Goal: Information Seeking & Learning: Understand process/instructions

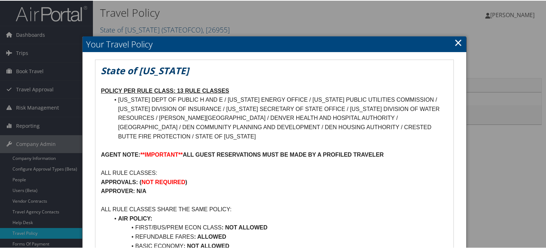
click at [454, 43] on link "×" at bounding box center [458, 42] width 8 height 14
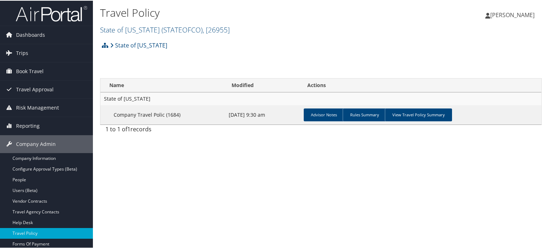
click at [49, 15] on img at bounding box center [51, 13] width 71 height 17
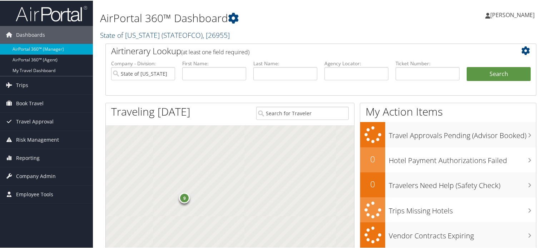
click at [196, 32] on span "( STATEOFCO )" at bounding box center [181, 35] width 41 height 10
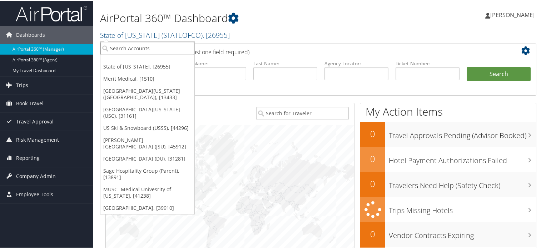
click at [164, 50] on input "search" at bounding box center [147, 47] width 94 height 13
click at [261, 34] on h2 "State of Colorado ( STATEOFCO ) , [ 26955 ]" at bounding box center [247, 34] width 294 height 12
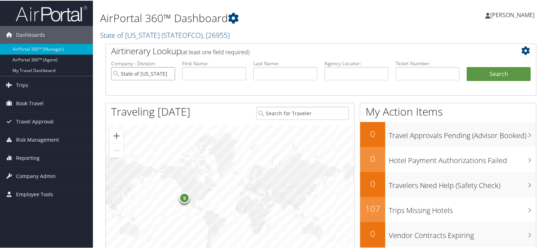
click at [170, 71] on input "State of [US_STATE]" at bounding box center [143, 72] width 64 height 13
click at [330, 71] on input "text" at bounding box center [356, 72] width 64 height 13
paste input "DPK6QP"
type input "DPK6QP"
click at [498, 75] on button "Search" at bounding box center [498, 73] width 64 height 14
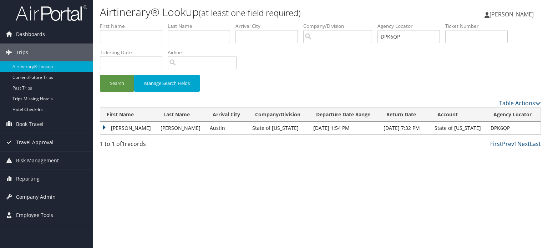
click at [107, 122] on td "GRIFFIN JOHN" at bounding box center [128, 128] width 57 height 13
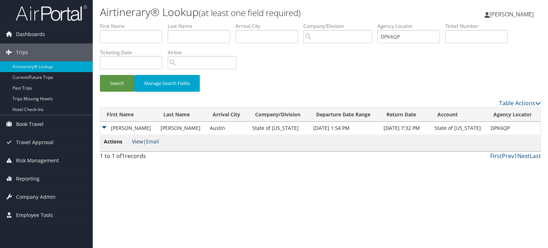
click at [136, 141] on link "View" at bounding box center [137, 141] width 11 height 7
drag, startPoint x: 407, startPoint y: 36, endPoint x: 361, endPoint y: 35, distance: 46.1
click at [361, 22] on ul "First Name Last Name Departure City Arrival City Company/Division Airport/City …" at bounding box center [320, 22] width 441 height 0
click at [46, 192] on span "Company Admin" at bounding box center [36, 197] width 40 height 18
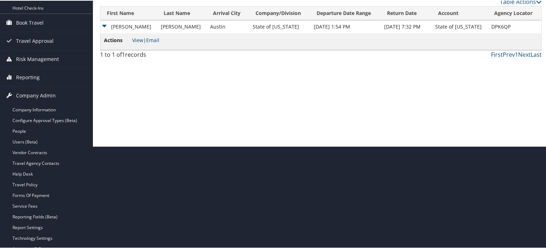
scroll to position [169, 0]
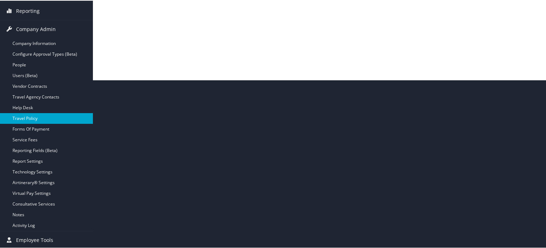
click at [39, 118] on link "Travel Policy" at bounding box center [46, 117] width 93 height 11
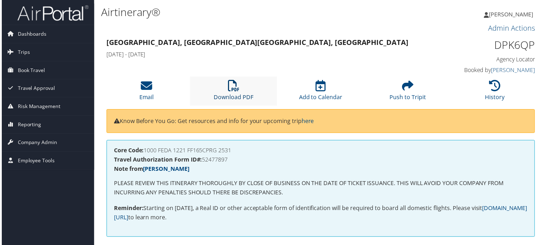
click at [233, 90] on icon at bounding box center [232, 86] width 11 height 11
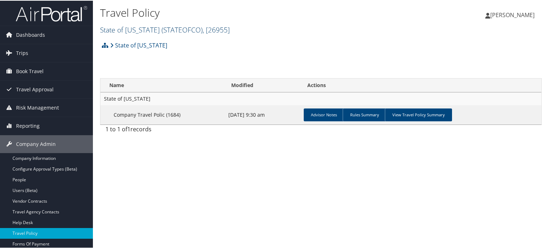
click at [169, 30] on span "( STATEOFCO )" at bounding box center [181, 29] width 41 height 10
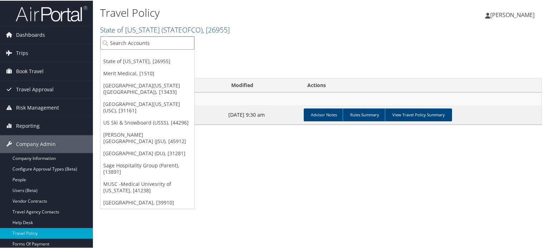
click at [159, 38] on input "search" at bounding box center [147, 42] width 94 height 13
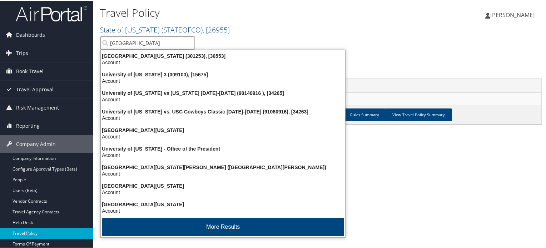
type input "university of san die"
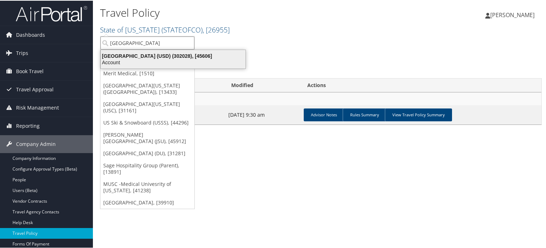
click at [180, 56] on div "University of San Diego (USD) (302028), [45606]" at bounding box center [172, 55] width 153 height 6
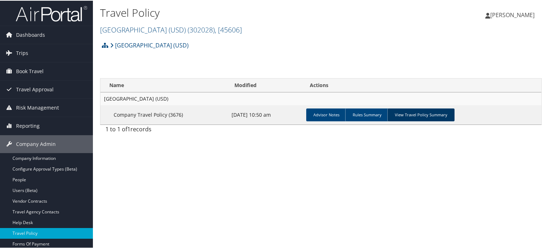
click at [425, 111] on link "View Travel Policy Summary" at bounding box center [420, 114] width 67 height 13
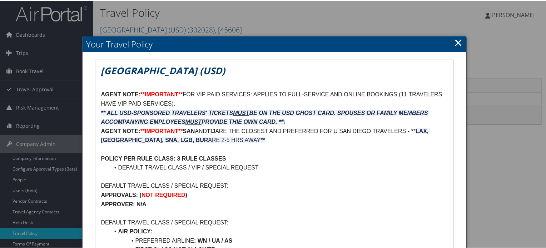
drag, startPoint x: 455, startPoint y: 43, endPoint x: 448, endPoint y: 45, distance: 7.1
click at [455, 44] on link "×" at bounding box center [458, 42] width 8 height 14
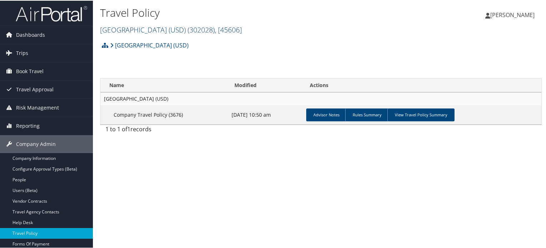
click at [182, 31] on link "University of San Diego (USD) ( 302028 ) , [ 45606 ]" at bounding box center [171, 29] width 142 height 10
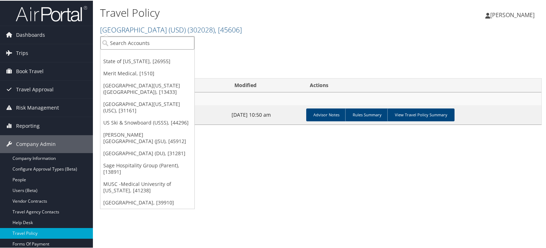
click at [181, 40] on input "search" at bounding box center [147, 42] width 94 height 13
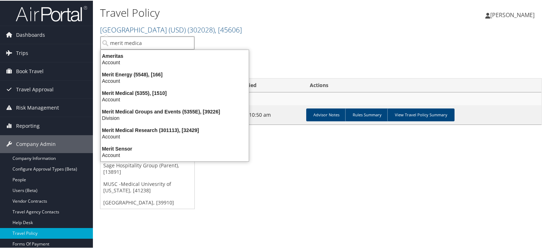
type input "merit medical"
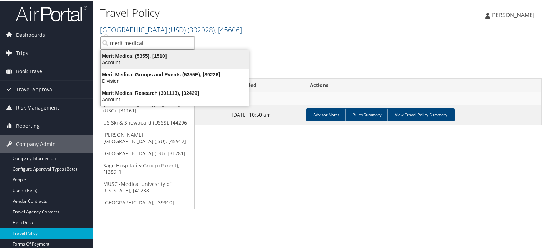
click at [177, 59] on div "Account" at bounding box center [174, 62] width 156 height 6
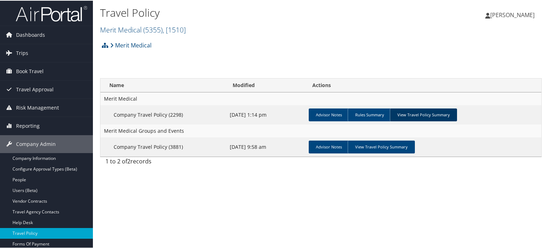
click at [433, 118] on link "View Travel Policy Summary" at bounding box center [423, 114] width 67 height 13
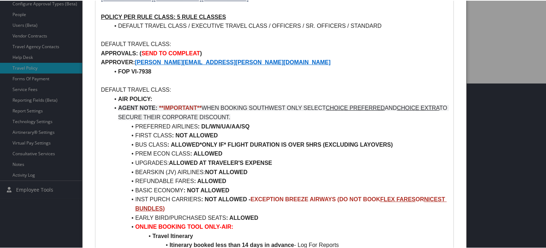
scroll to position [166, 0]
